Goal: Transaction & Acquisition: Purchase product/service

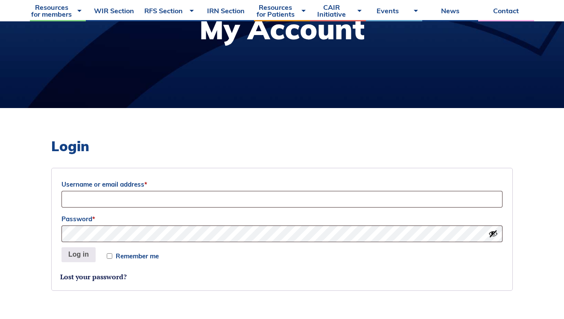
scroll to position [135, 0]
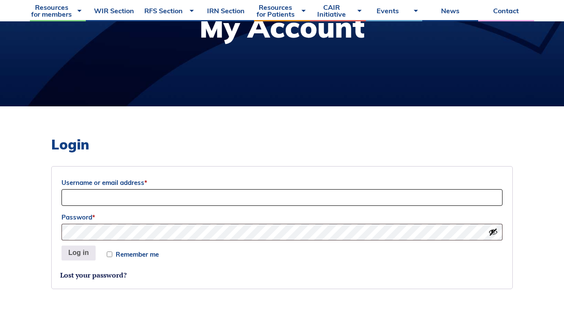
click at [173, 192] on input "Username or email address *" at bounding box center [282, 197] width 441 height 17
type input "[EMAIL_ADDRESS][DOMAIN_NAME]"
click at [76, 256] on button "Log in" at bounding box center [79, 253] width 34 height 15
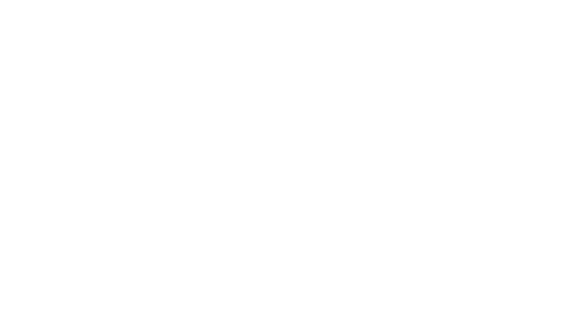
select select "BC"
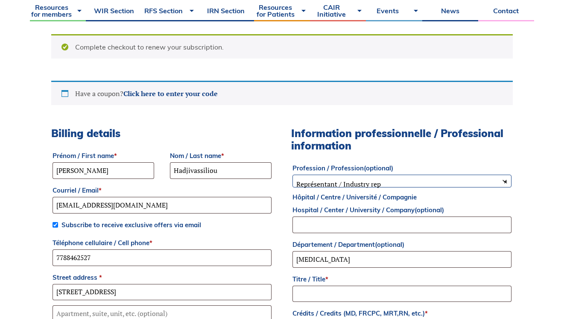
scroll to position [229, 0]
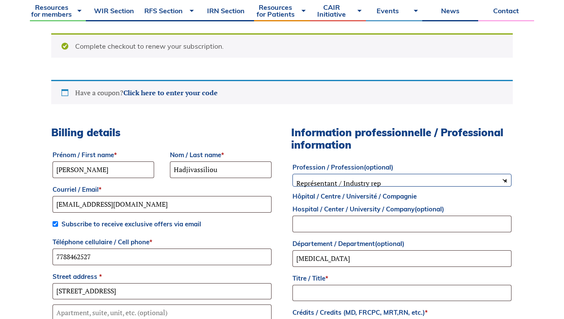
click at [322, 179] on span "× Représentant / Industry rep" at bounding box center [402, 183] width 218 height 18
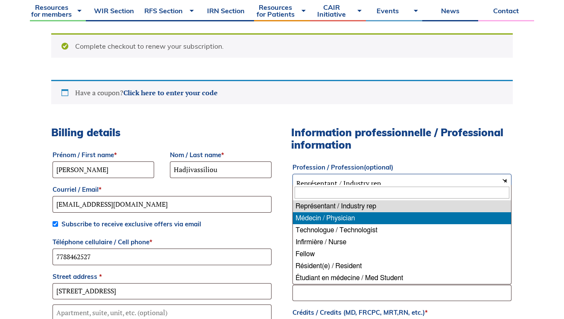
select select "physician"
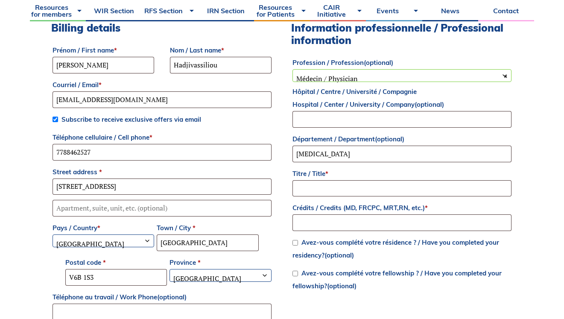
scroll to position [336, 0]
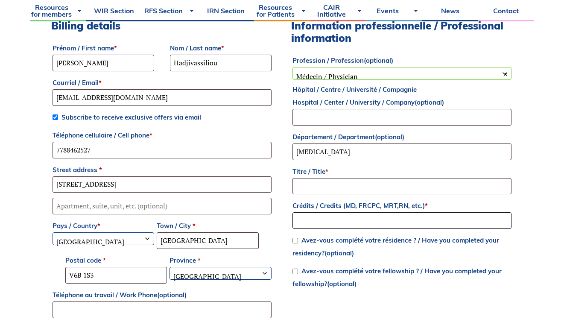
click at [320, 219] on input "Crédits / Credits (MD, FRCPC, MRT,RN, etc.) *" at bounding box center [402, 220] width 219 height 17
type input "MD"
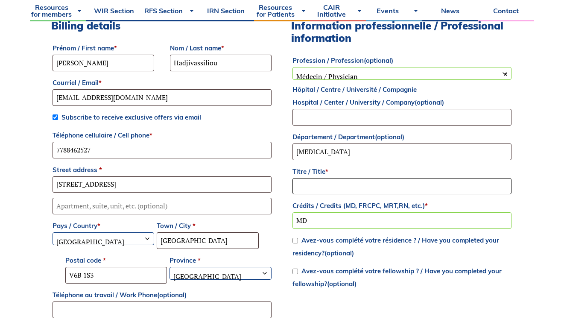
click at [323, 188] on input "Titre / Title *" at bounding box center [402, 186] width 219 height 17
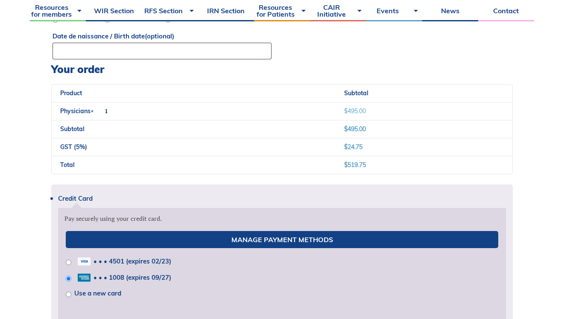
scroll to position [762, 0]
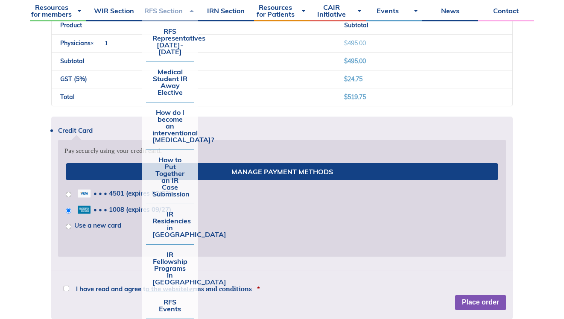
type input "Dr"
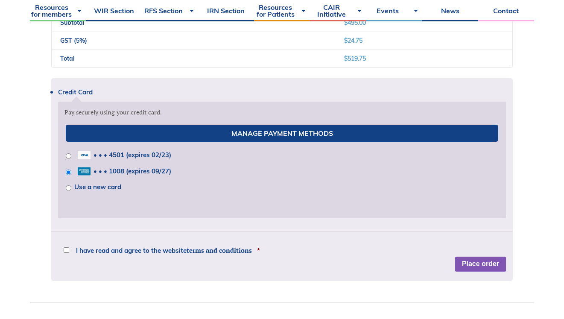
scroll to position [802, 0]
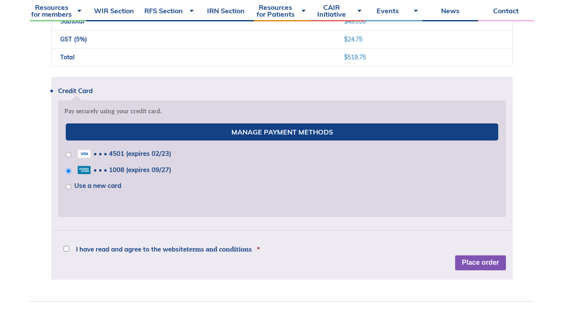
click at [65, 250] on input "I have read and agree to the website terms and conditions *" at bounding box center [67, 249] width 6 height 6
checkbox input "true"
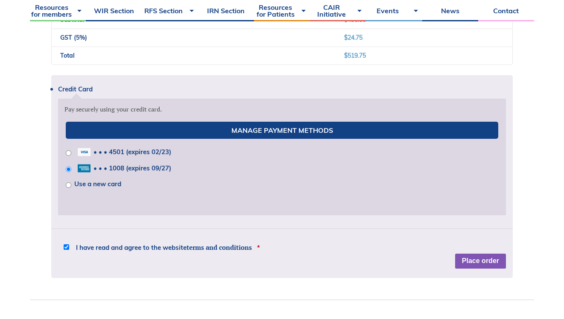
scroll to position [805, 0]
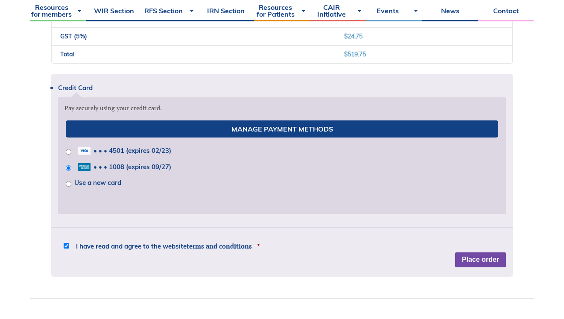
click at [470, 258] on button "Place order" at bounding box center [480, 259] width 51 height 15
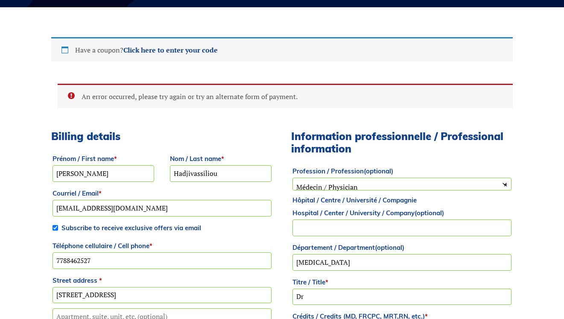
scroll to position [0, 0]
